Goal: Task Accomplishment & Management: Use online tool/utility

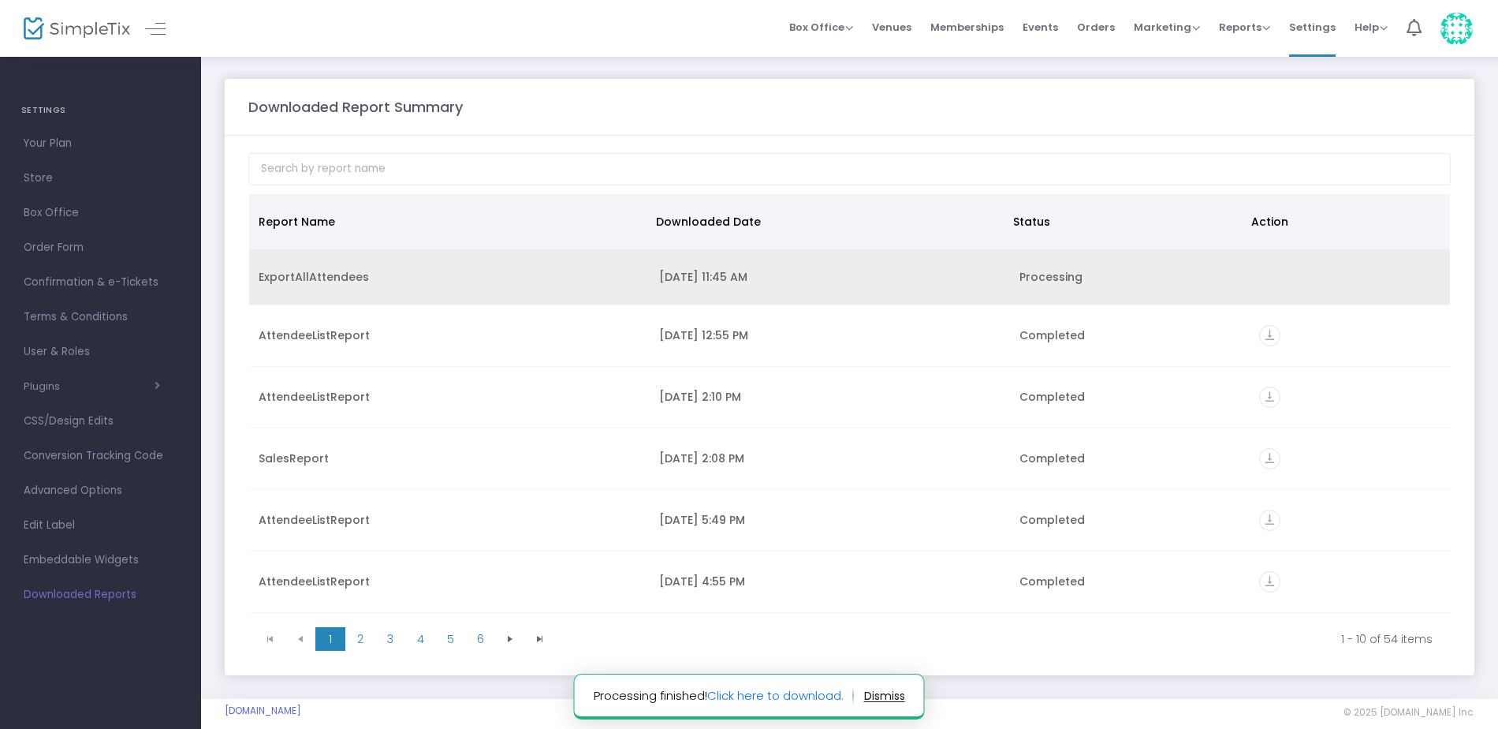
click at [288, 279] on div "ExportAllAttendees" at bounding box center [450, 277] width 382 height 16
